Goal: Find contact information: Obtain details needed to contact an individual or organization

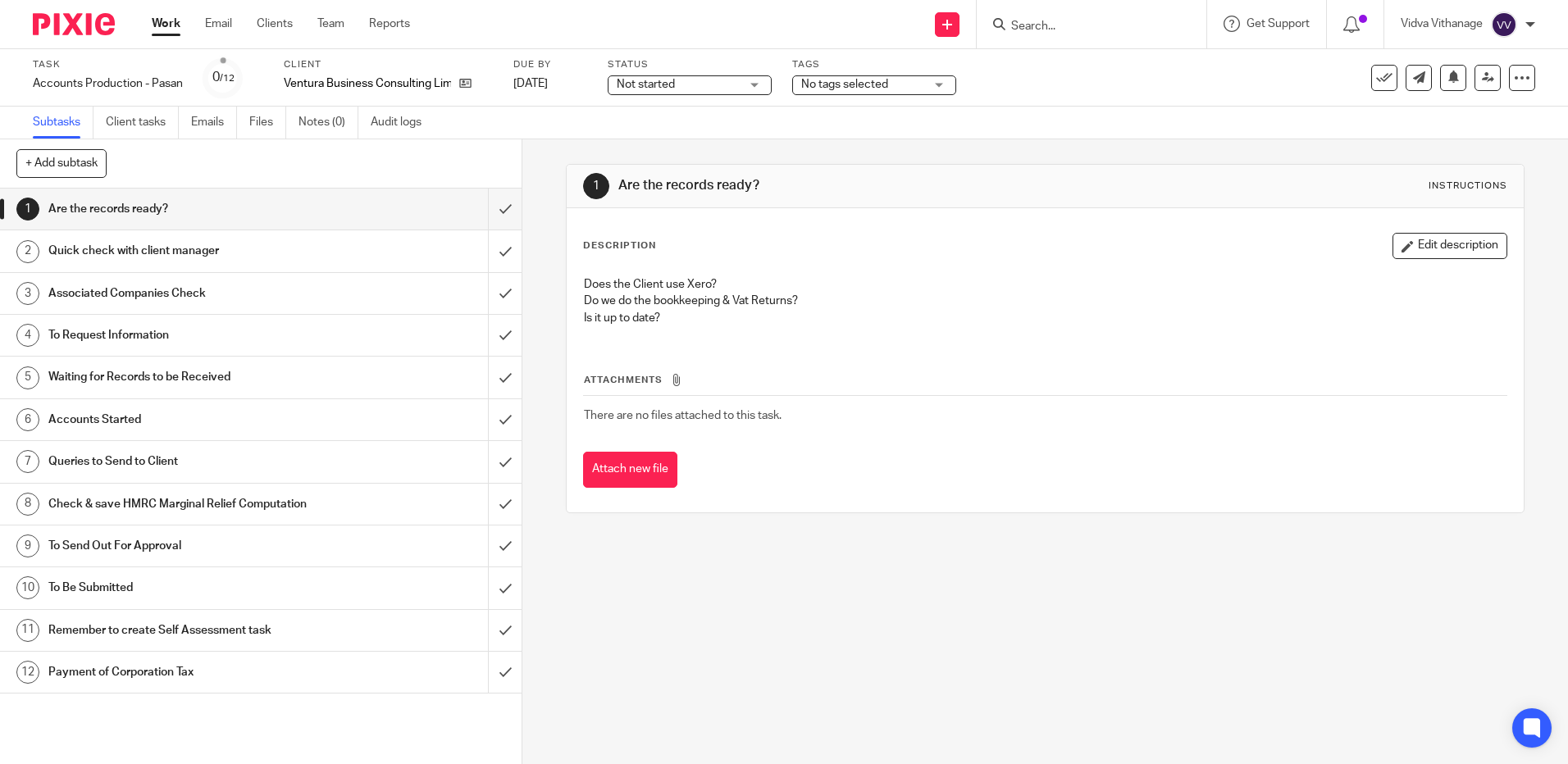
click at [617, 86] on span "Not started" at bounding box center [646, 84] width 58 height 11
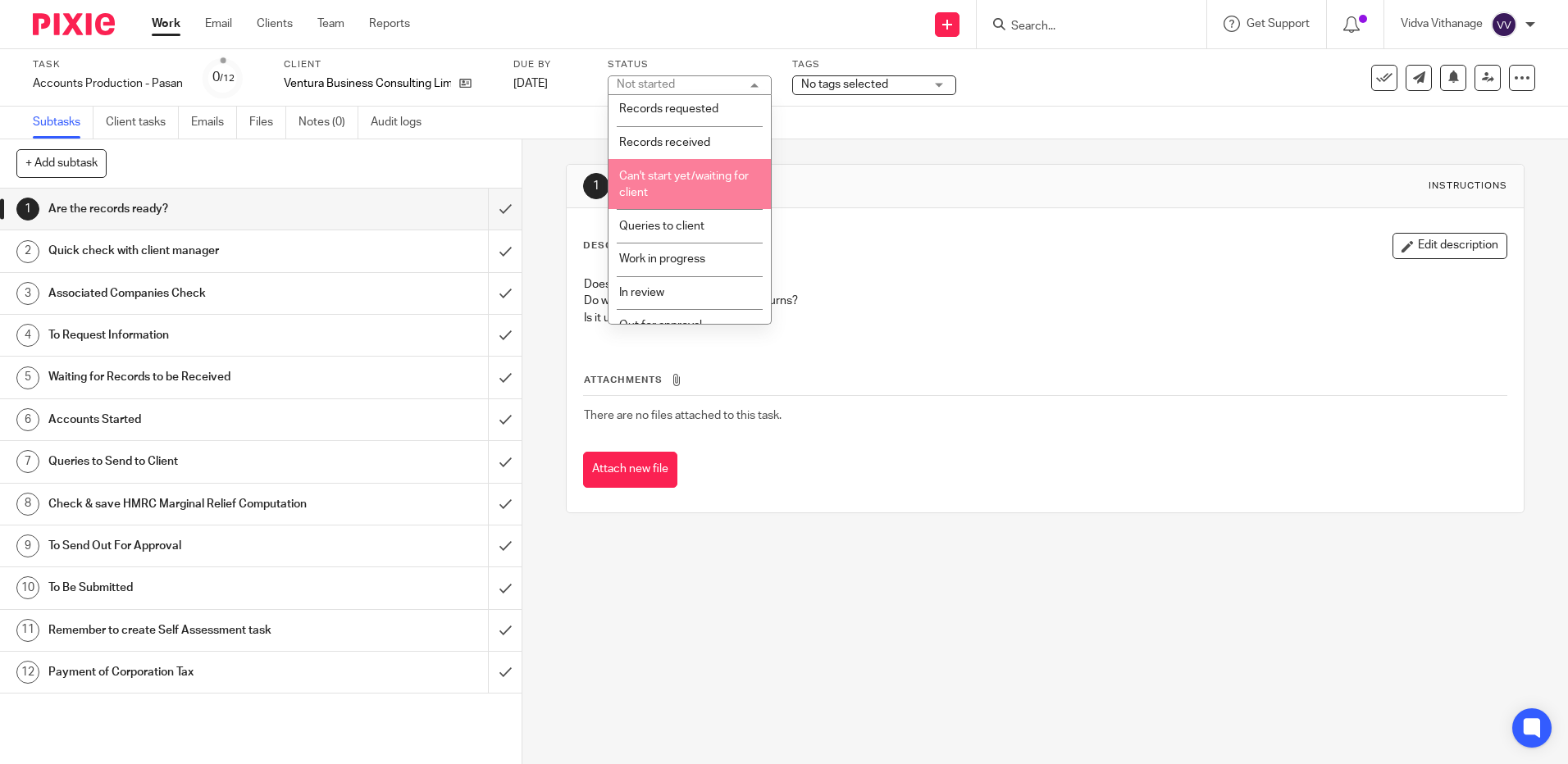
scroll to position [36, 0]
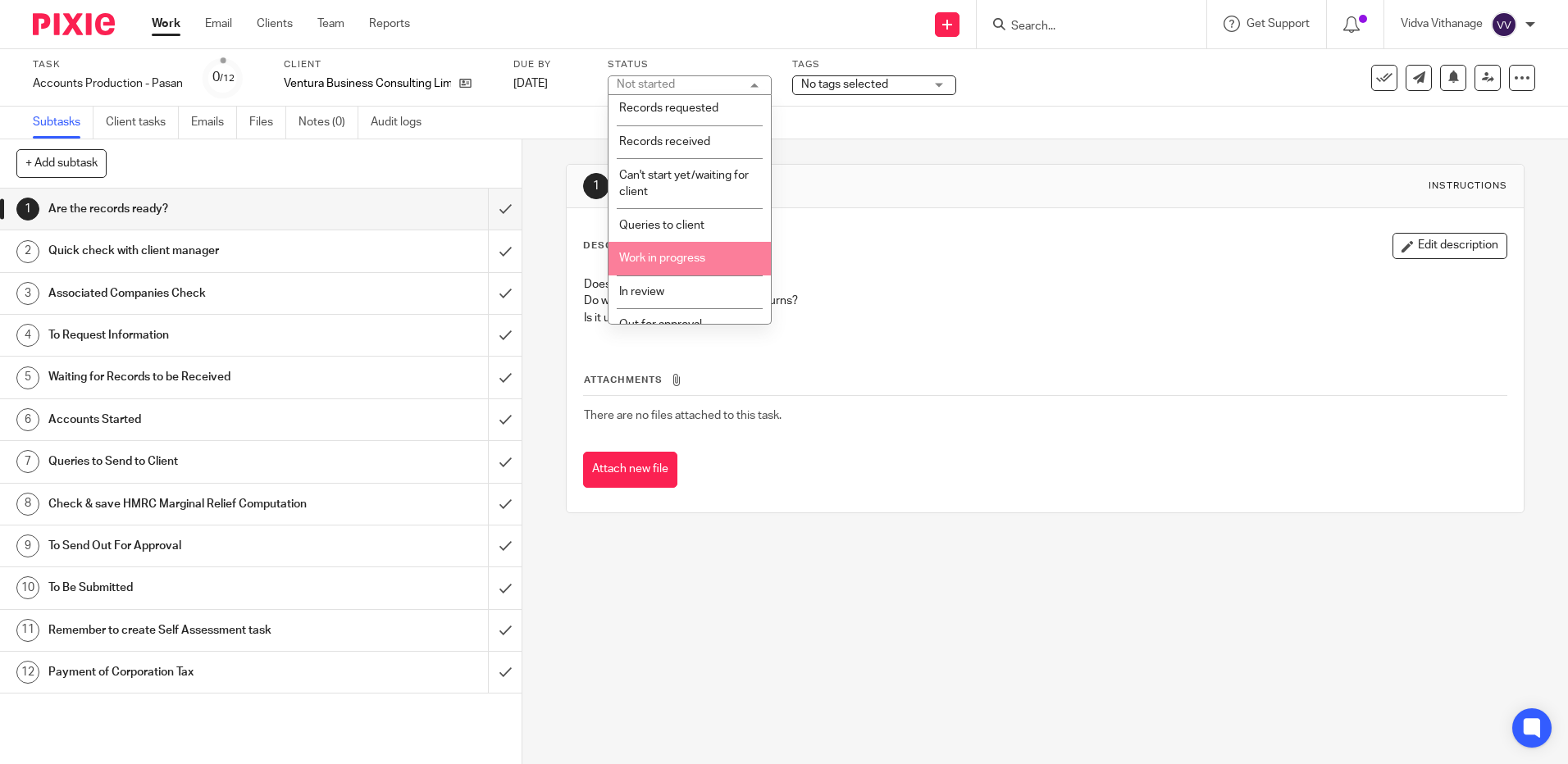
click at [691, 264] on li "Work in progress" at bounding box center [689, 258] width 162 height 34
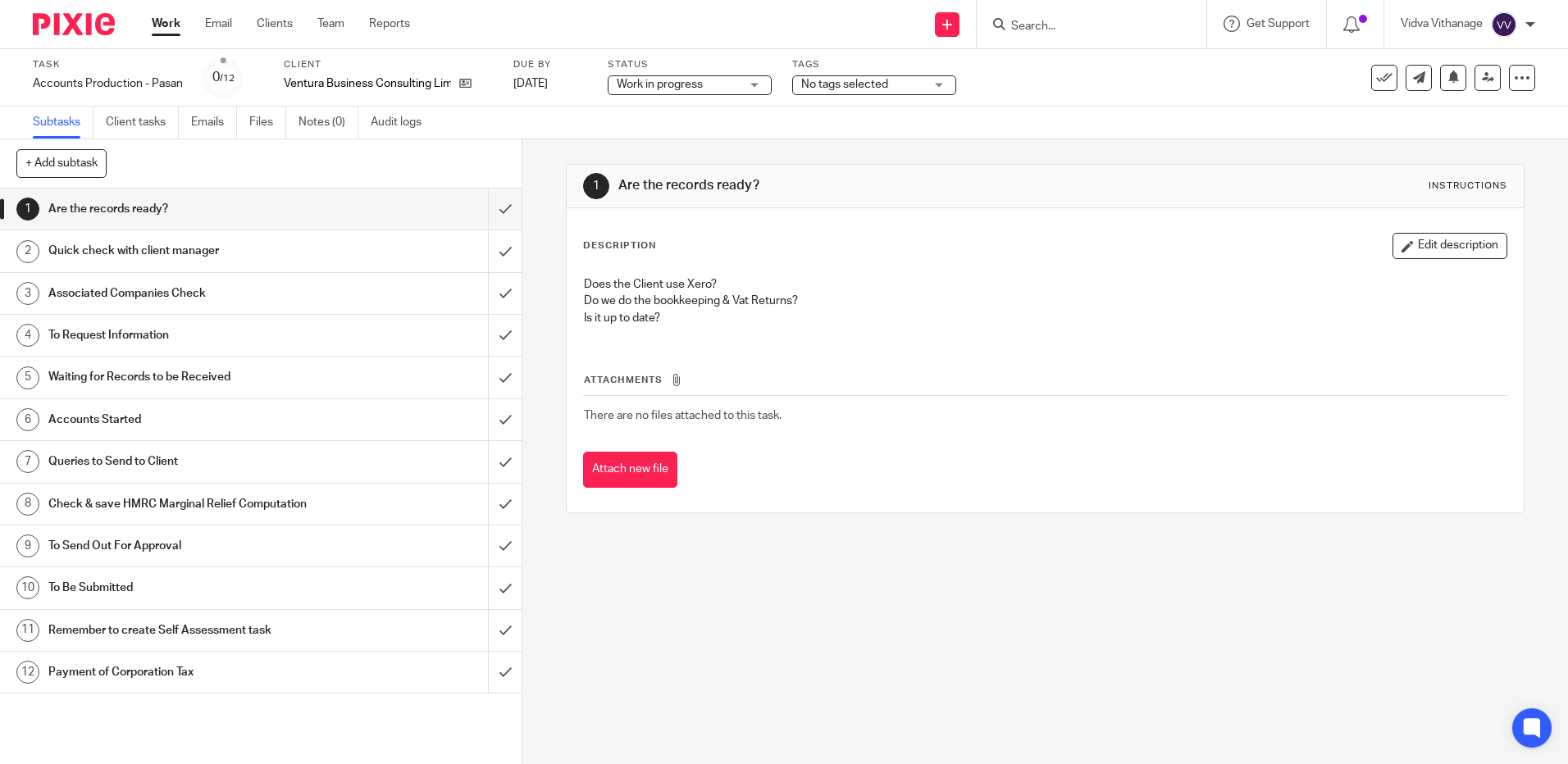
click at [698, 85] on span "Work in progress" at bounding box center [659, 84] width 86 height 11
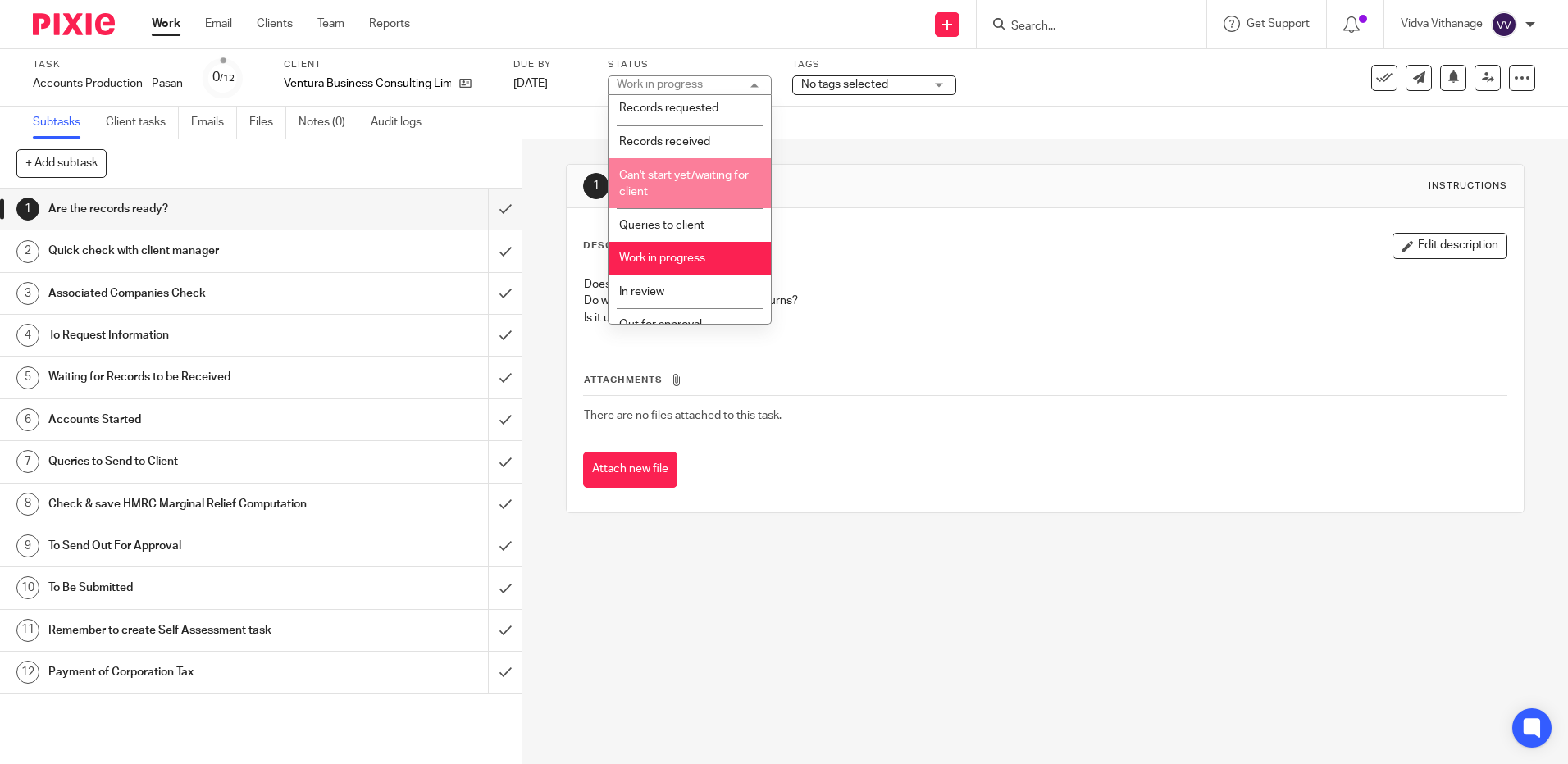
scroll to position [119, 0]
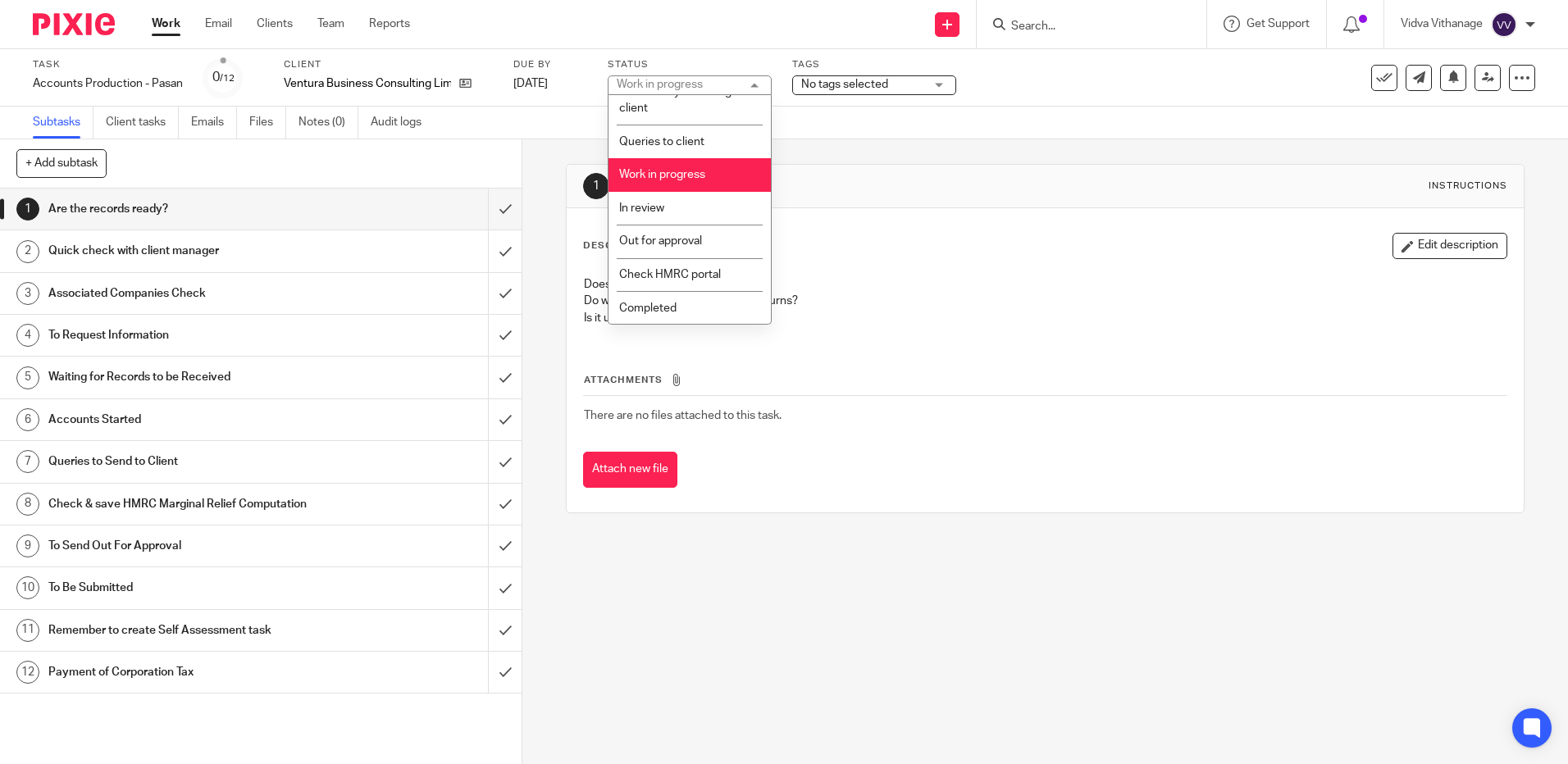
click at [666, 200] on li "In review" at bounding box center [689, 208] width 162 height 34
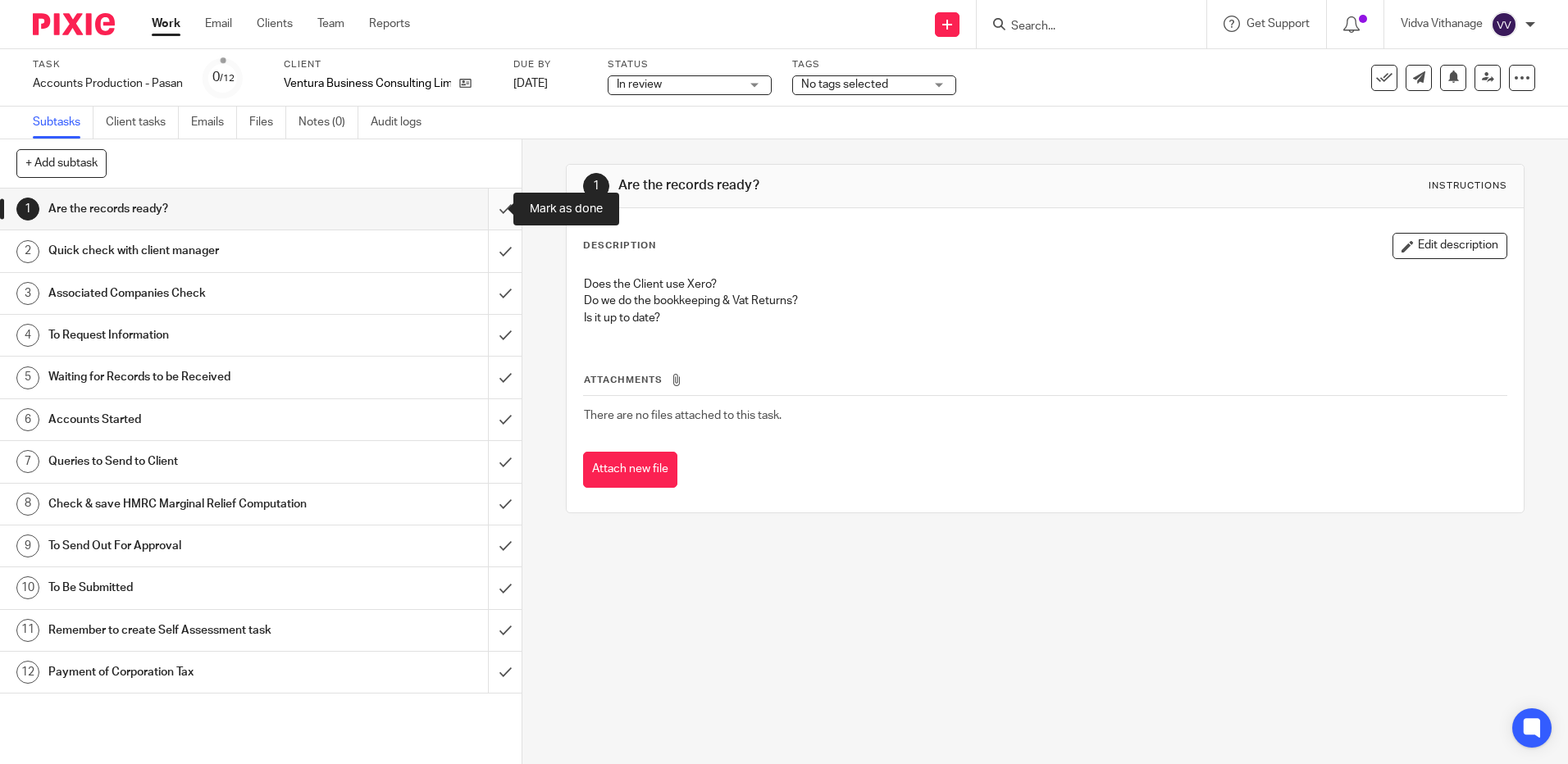
click at [491, 219] on input "submit" at bounding box center [260, 209] width 522 height 41
click at [493, 258] on input "submit" at bounding box center [260, 251] width 522 height 41
click at [489, 302] on input "submit" at bounding box center [260, 294] width 522 height 41
drag, startPoint x: 488, startPoint y: 339, endPoint x: 486, endPoint y: 351, distance: 12.2
click at [488, 340] on input "submit" at bounding box center [260, 335] width 522 height 41
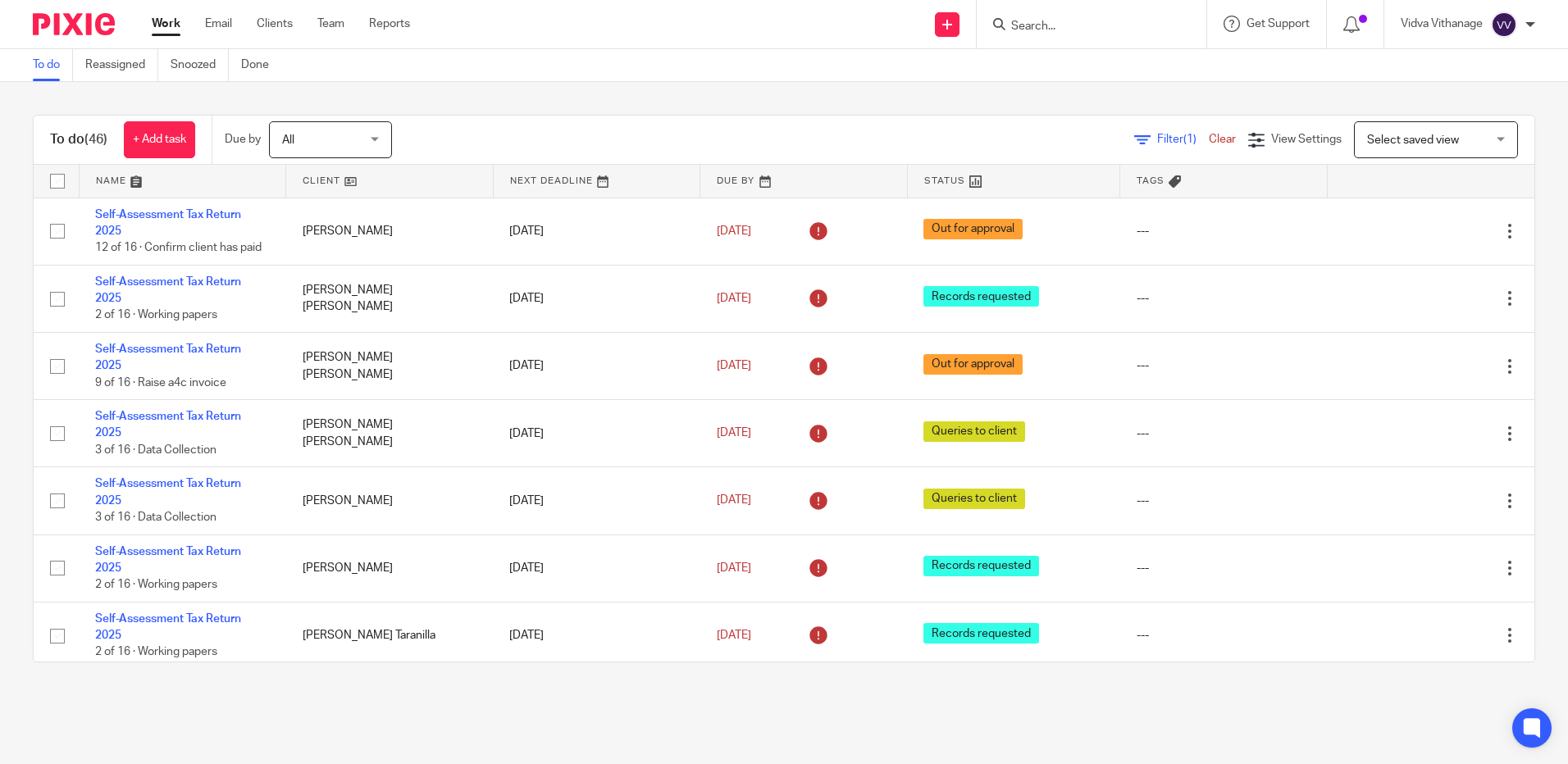
scroll to position [2607, 0]
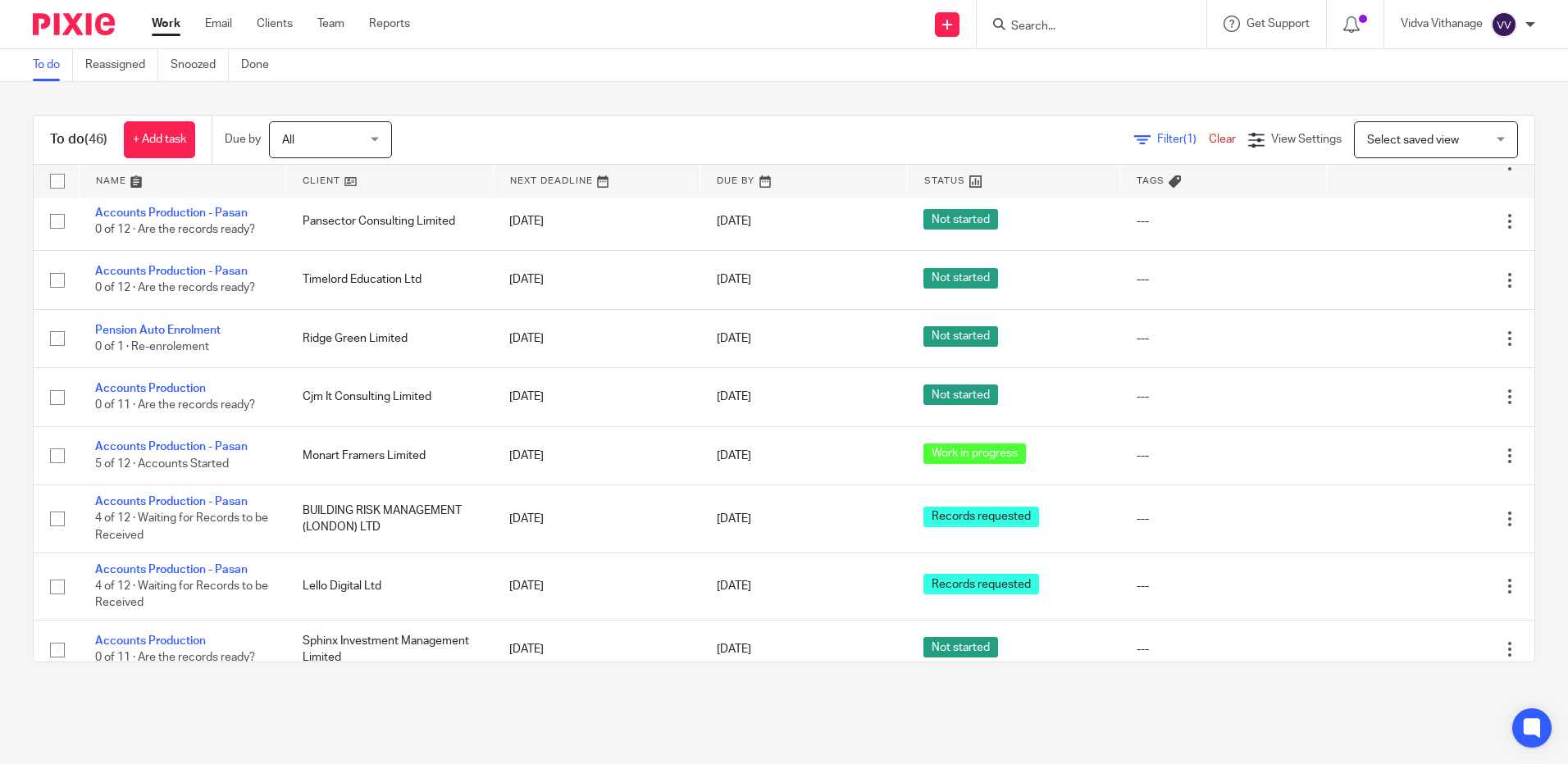
click at [1107, 26] on input "Search" at bounding box center [1083, 27] width 148 height 15
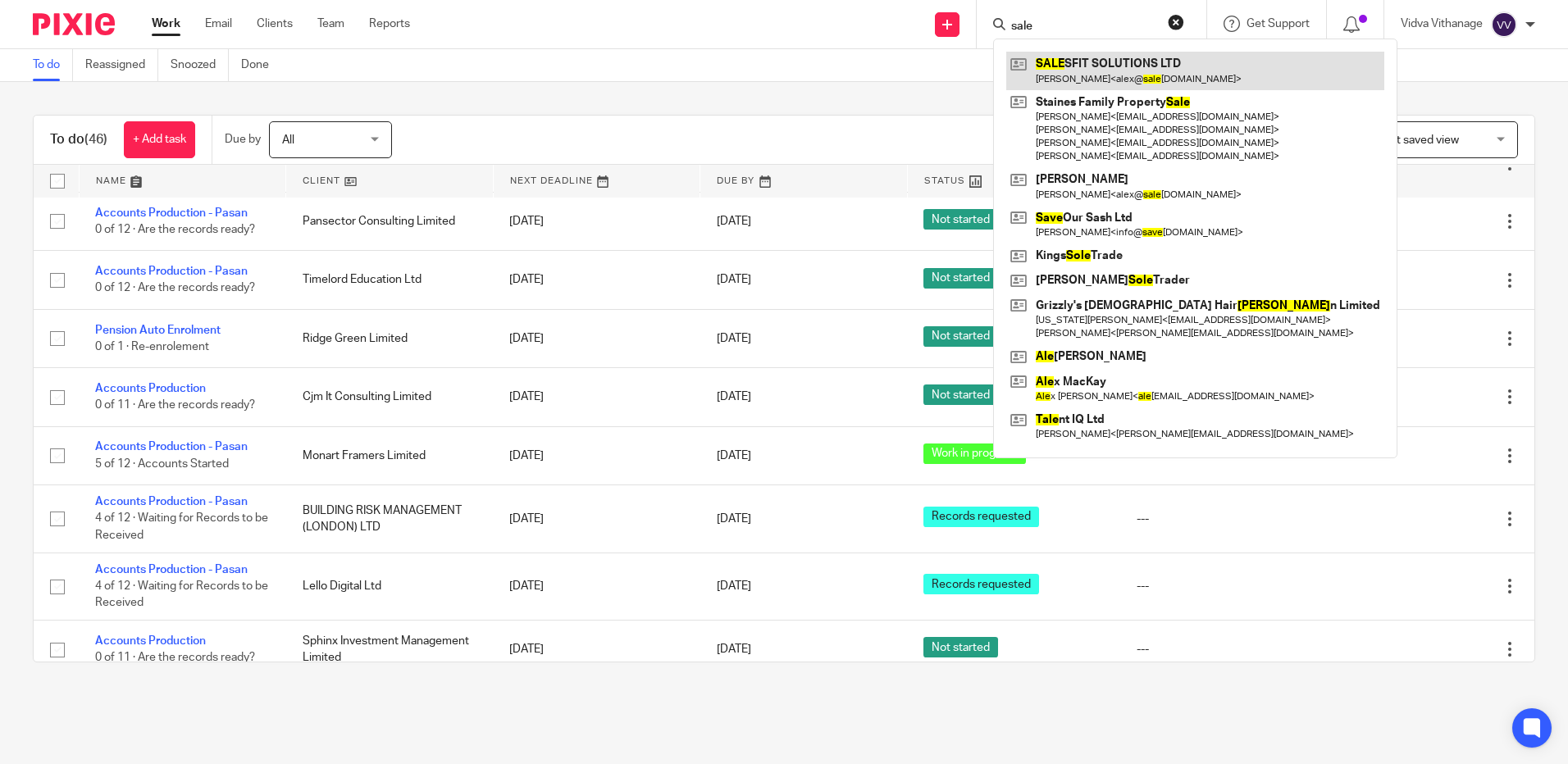
type input "sale"
click at [1107, 76] on link at bounding box center [1195, 70] width 378 height 38
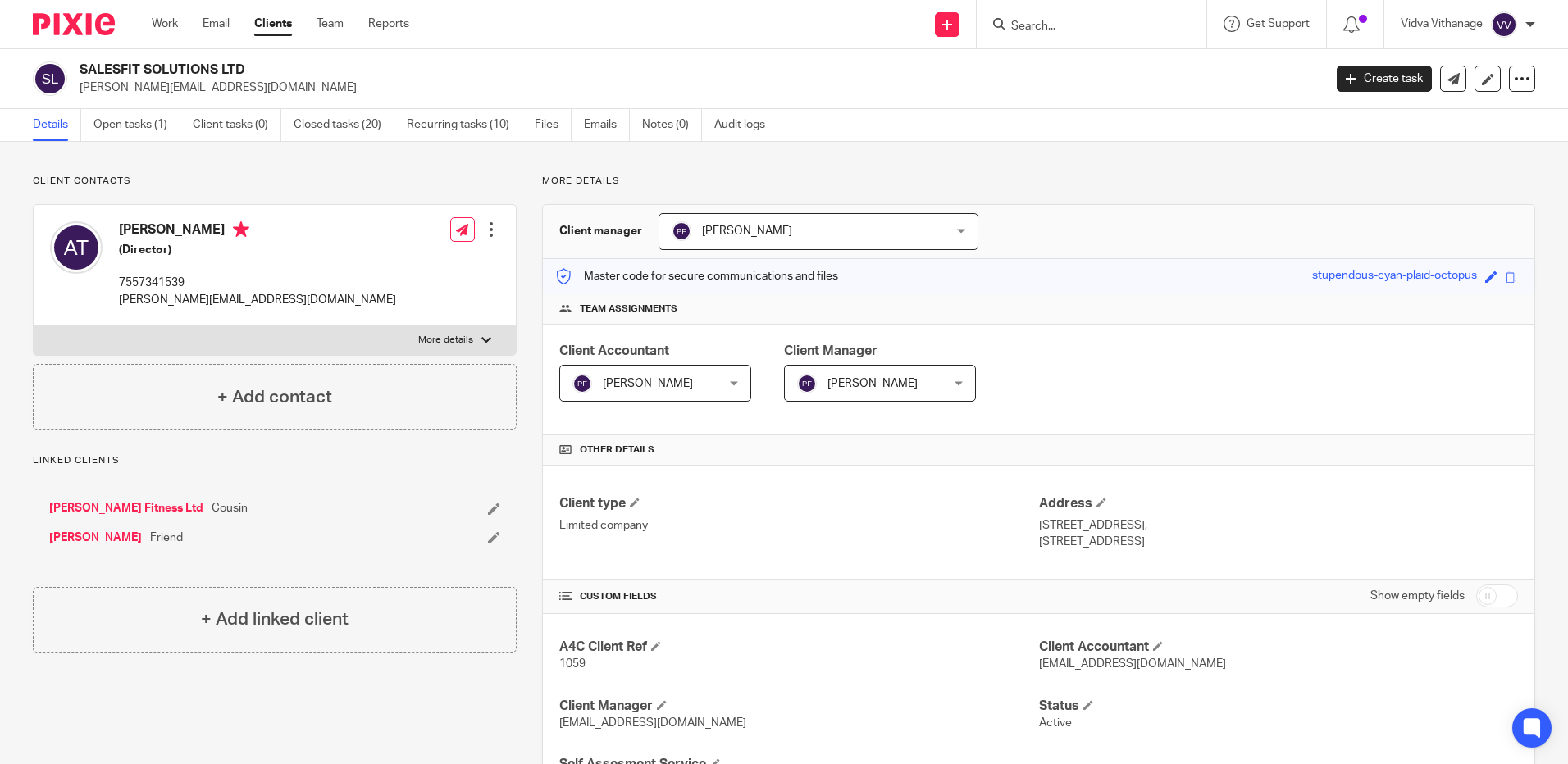
drag, startPoint x: 258, startPoint y: 75, endPoint x: 73, endPoint y: 67, distance: 185.2
click at [73, 67] on div "SALESFIT SOLUTIONS LTD [PERSON_NAME][EMAIL_ADDRESS][DOMAIN_NAME]" at bounding box center [672, 79] width 1279 height 34
copy div "SALESFIT SOLUTIONS LTD"
drag, startPoint x: 230, startPoint y: 89, endPoint x: 81, endPoint y: 93, distance: 149.1
click at [81, 93] on p "[PERSON_NAME][EMAIL_ADDRESS][DOMAIN_NAME]" at bounding box center [696, 88] width 1233 height 16
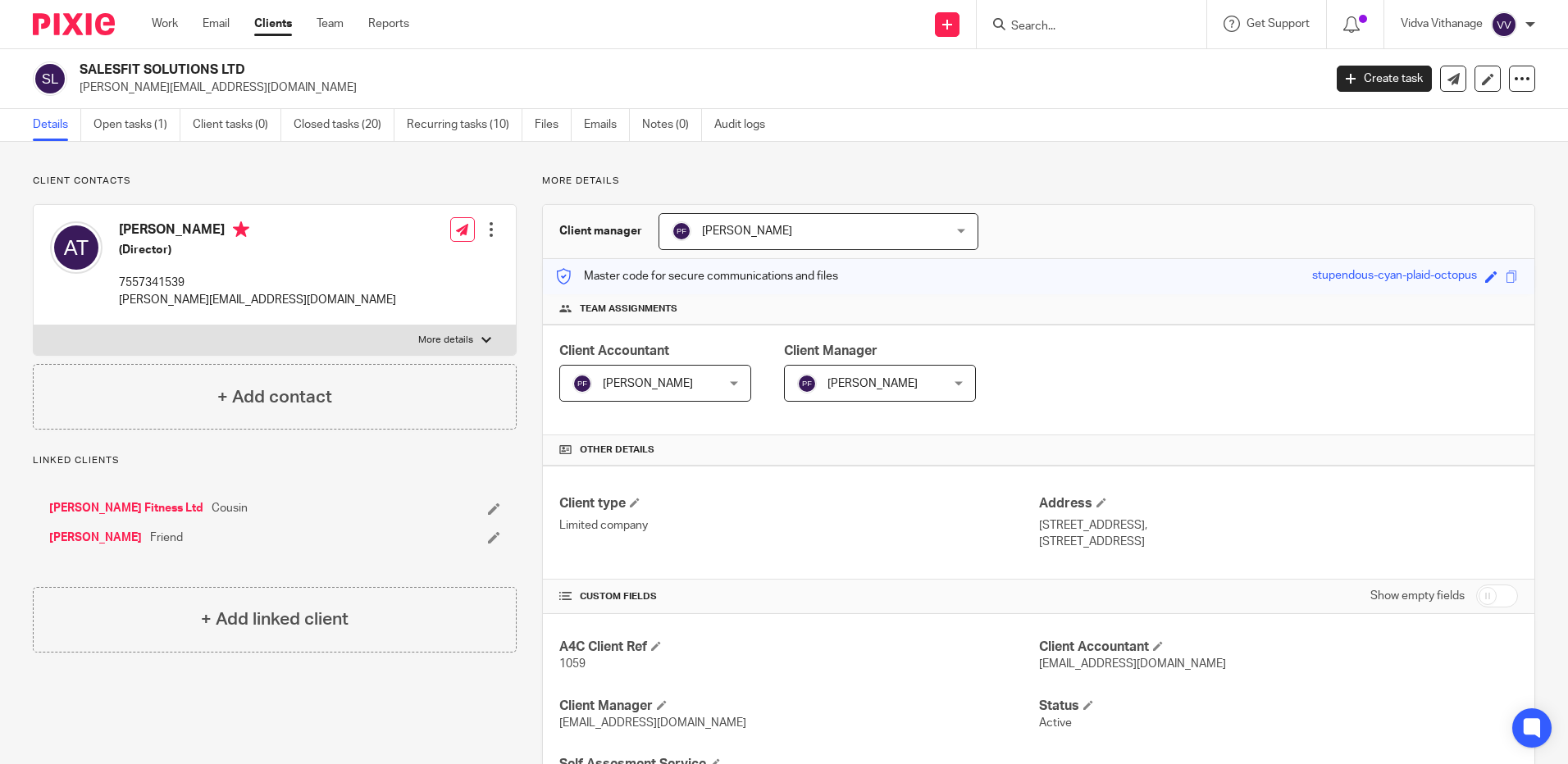
copy p "[PERSON_NAME][EMAIL_ADDRESS][DOMAIN_NAME]"
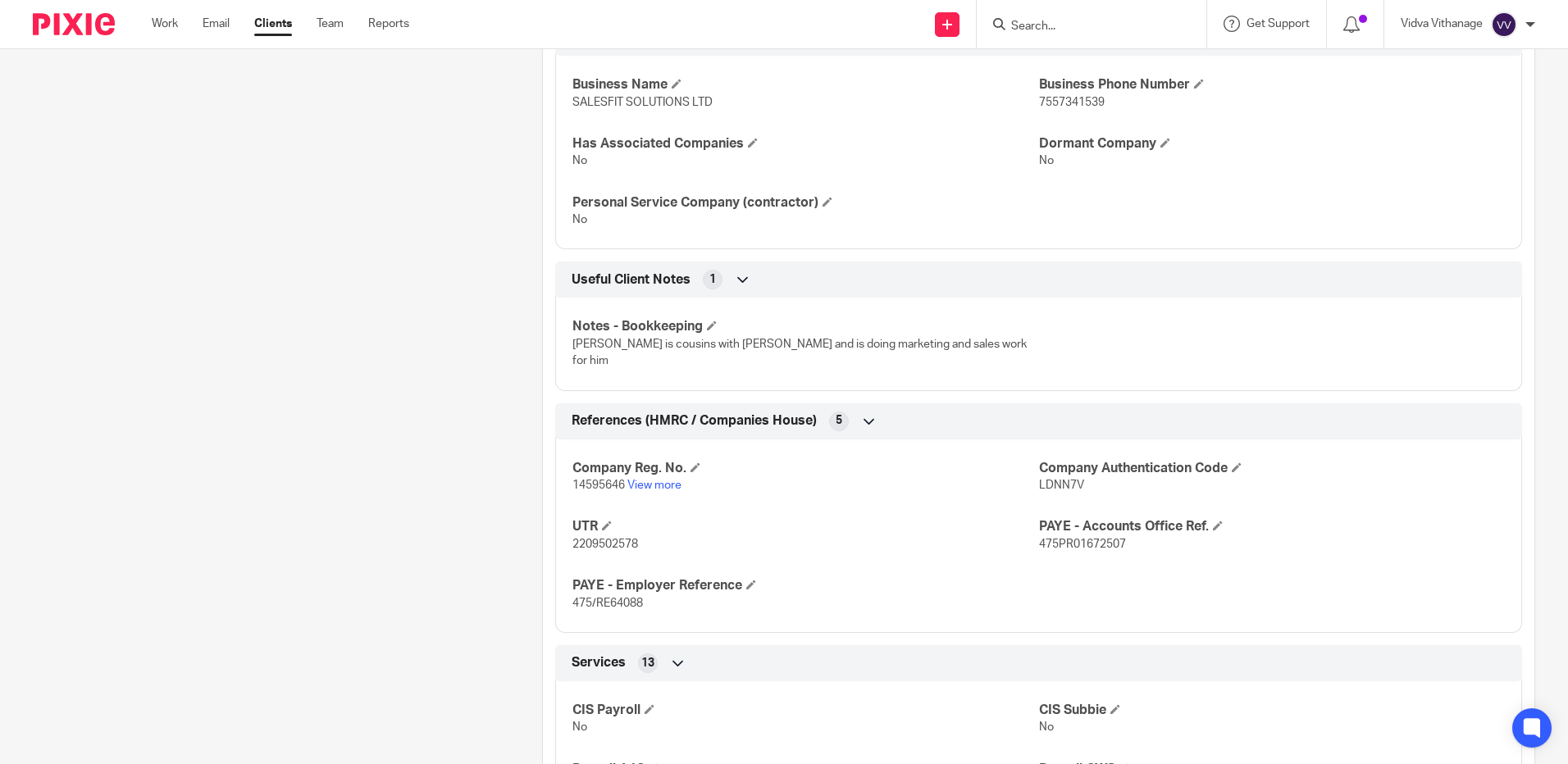
scroll to position [807, 0]
click at [610, 480] on span "14595646" at bounding box center [598, 486] width 52 height 11
copy p "14595646"
click at [653, 480] on link "View more" at bounding box center [654, 486] width 54 height 11
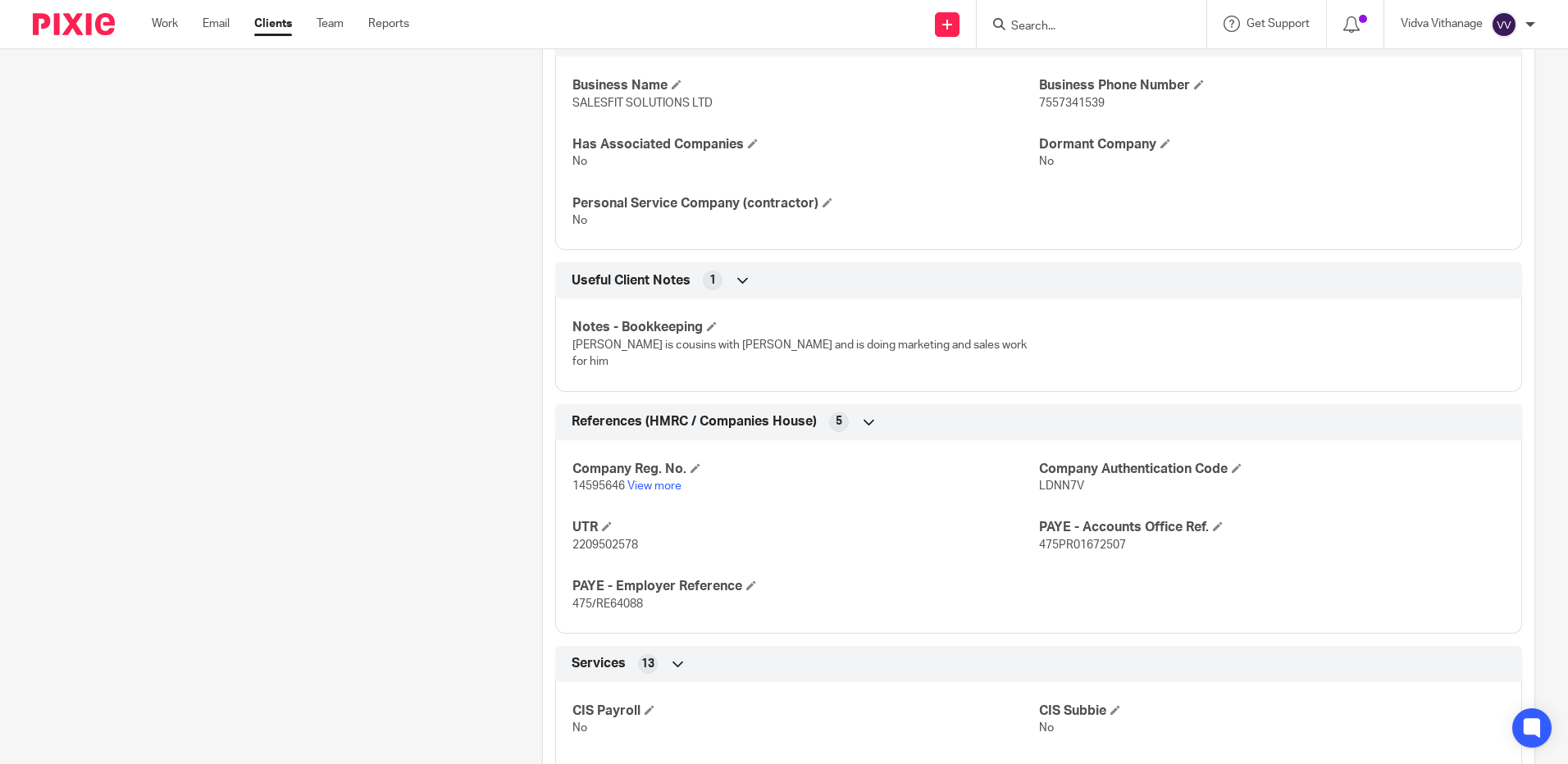
click at [253, 306] on div "Client contacts [PERSON_NAME] (Director) 7557341539 [PERSON_NAME][EMAIL_ADDRESS…" at bounding box center [262, 362] width 509 height 1988
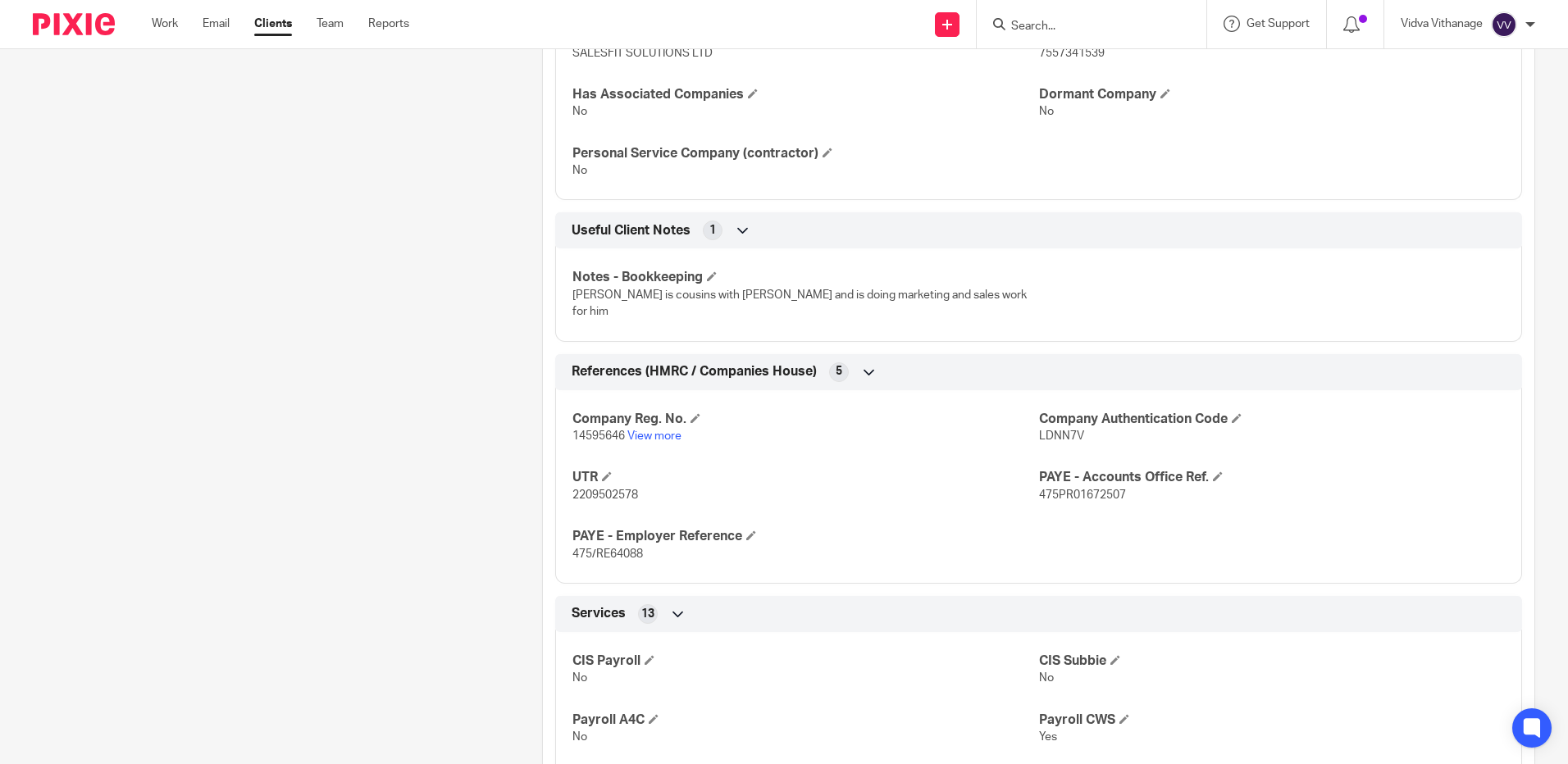
scroll to position [871, 0]
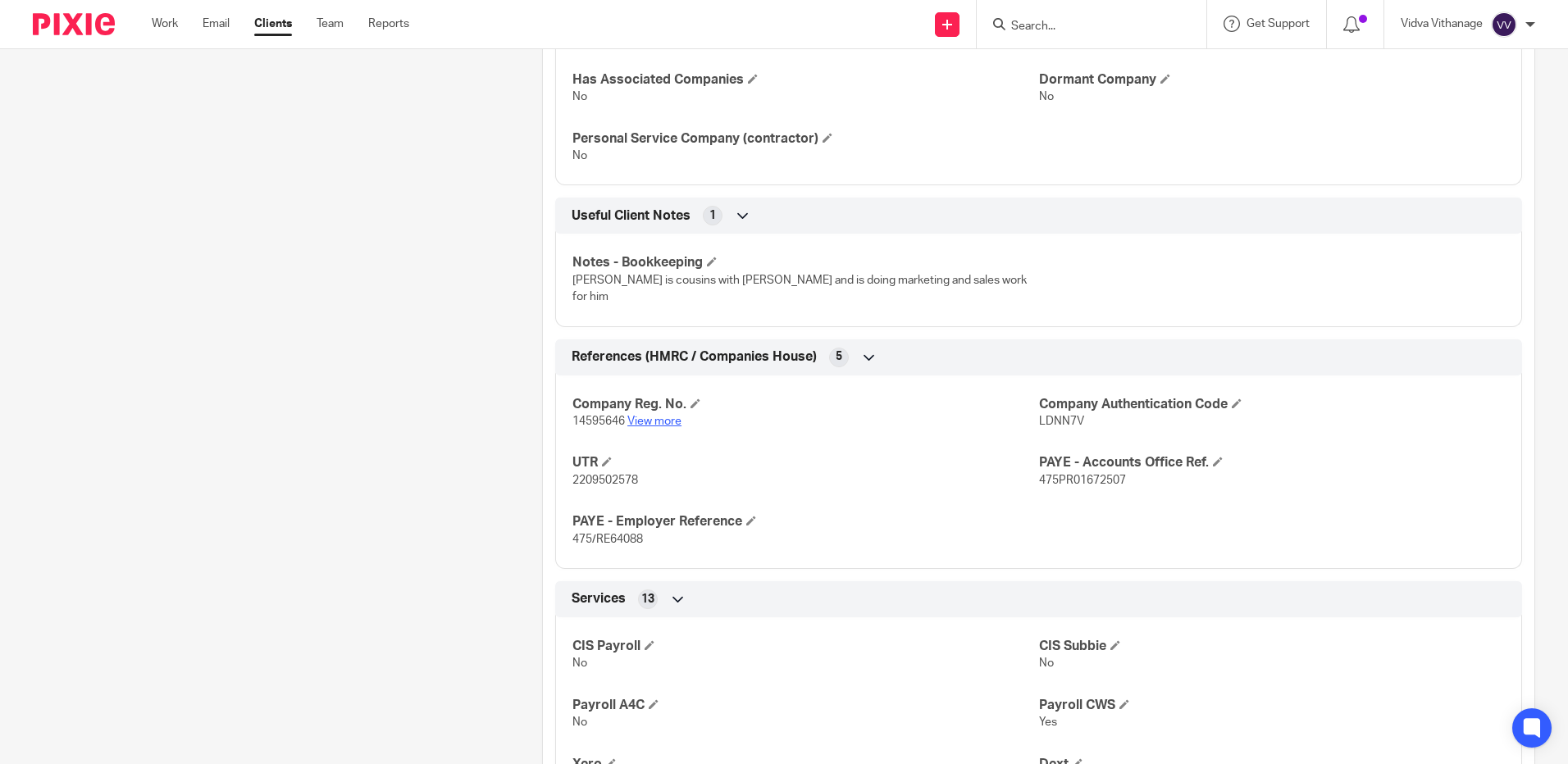
click at [658, 416] on link "View more" at bounding box center [654, 421] width 54 height 11
click at [847, 420] on div "Company Reg. No. 14595646 View more Company Authentication Code LDNN7V UTR 2209…" at bounding box center [1038, 466] width 967 height 205
